Goal: Task Accomplishment & Management: Complete application form

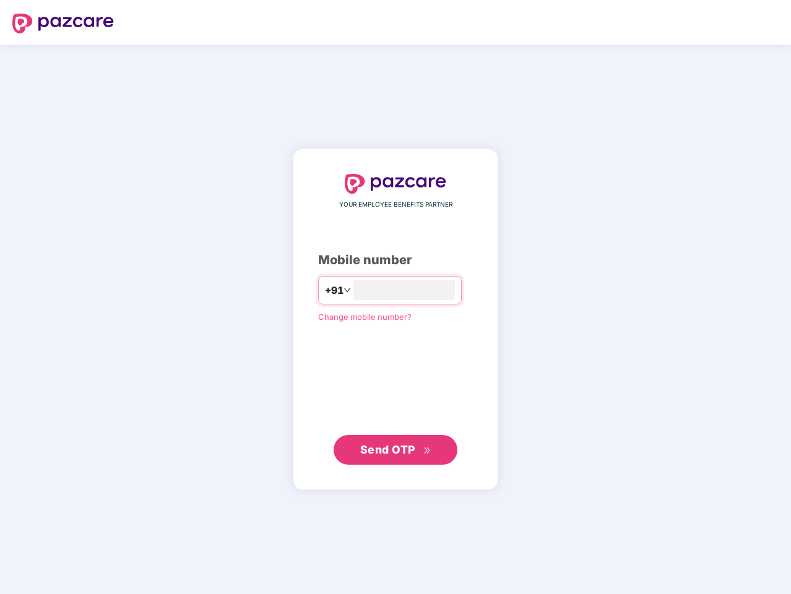
click at [396, 297] on input "number" at bounding box center [404, 290] width 102 height 20
click at [63, 24] on img at bounding box center [63, 24] width 102 height 20
click at [325, 290] on span "+91" at bounding box center [334, 290] width 19 height 15
click at [396, 450] on span "Send OTP" at bounding box center [387, 449] width 55 height 13
